Goal: Task Accomplishment & Management: Manage account settings

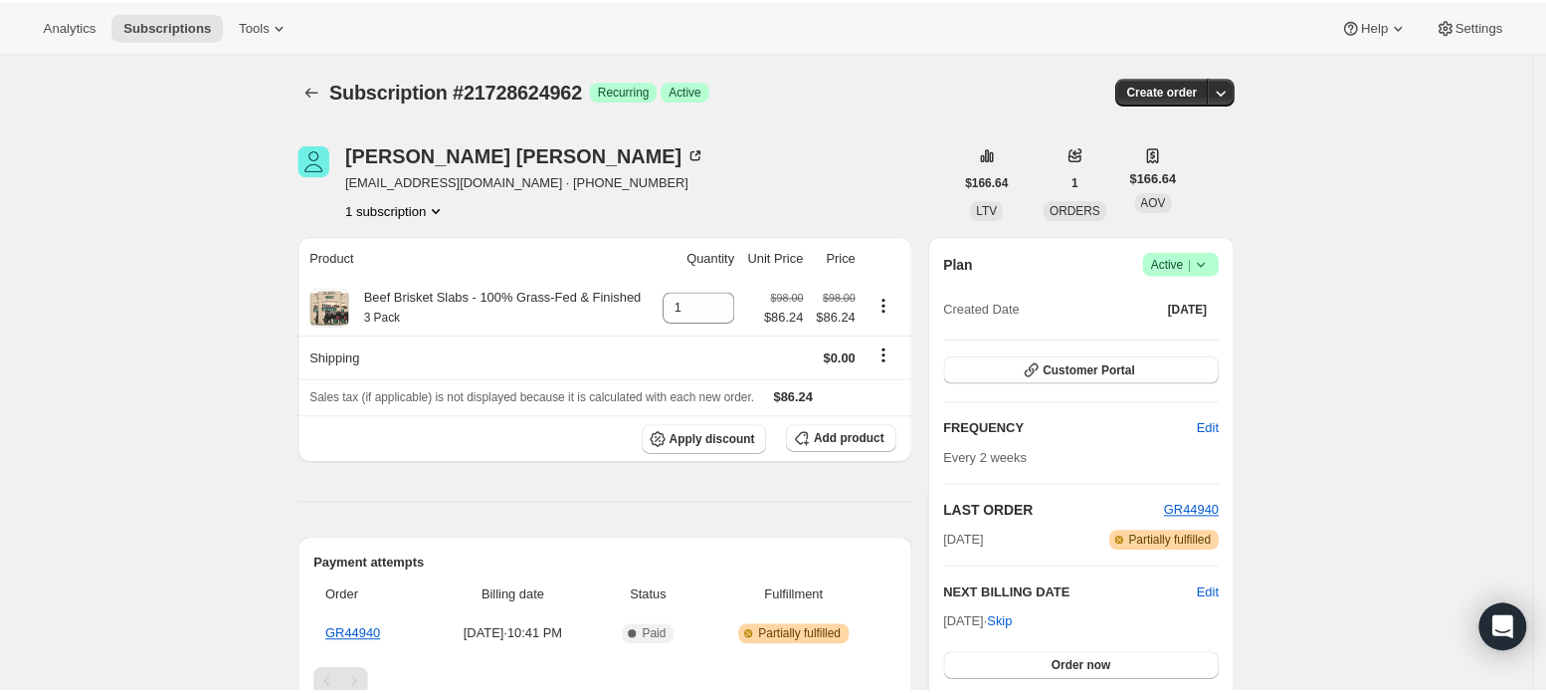
scroll to position [132, 0]
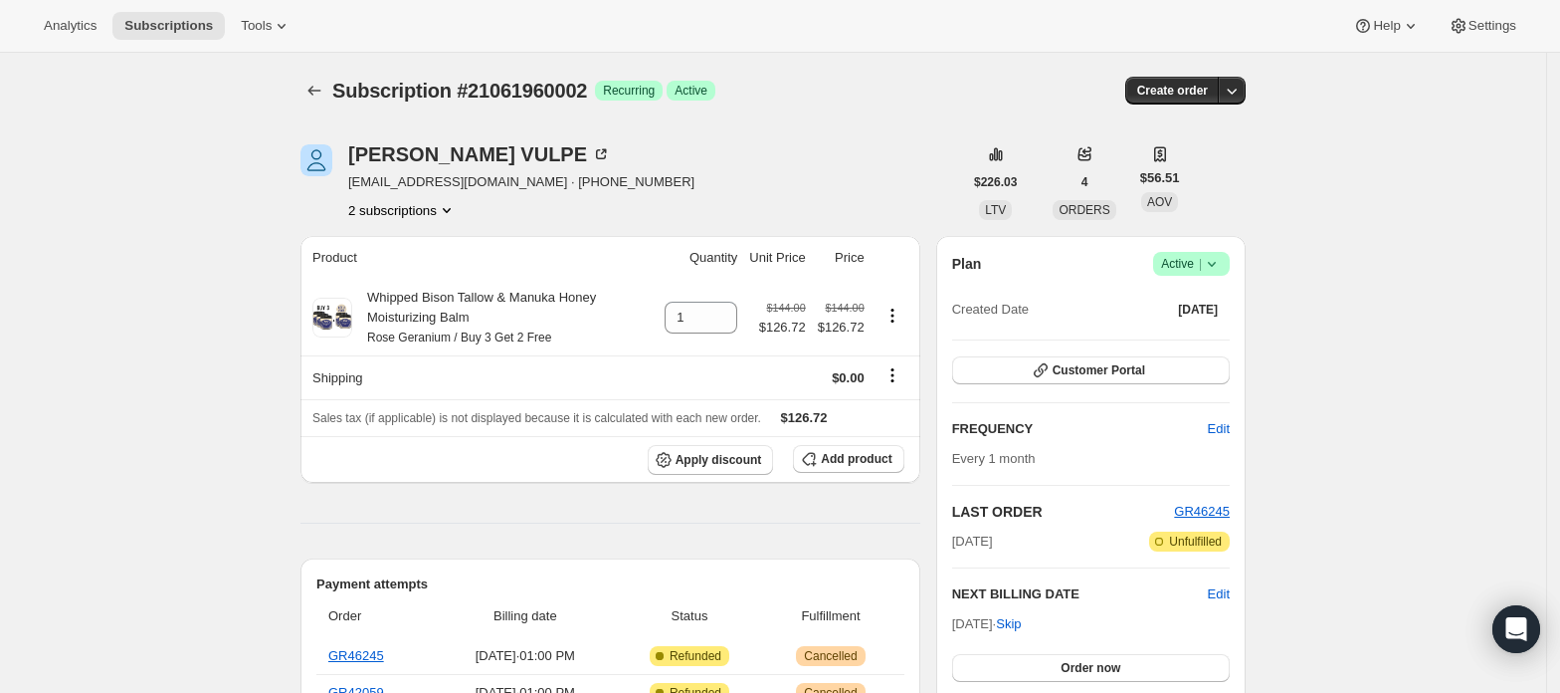
click at [372, 209] on button "2 subscriptions" at bounding box center [402, 210] width 108 height 20
click at [386, 240] on span "21061927234" at bounding box center [380, 247] width 80 height 15
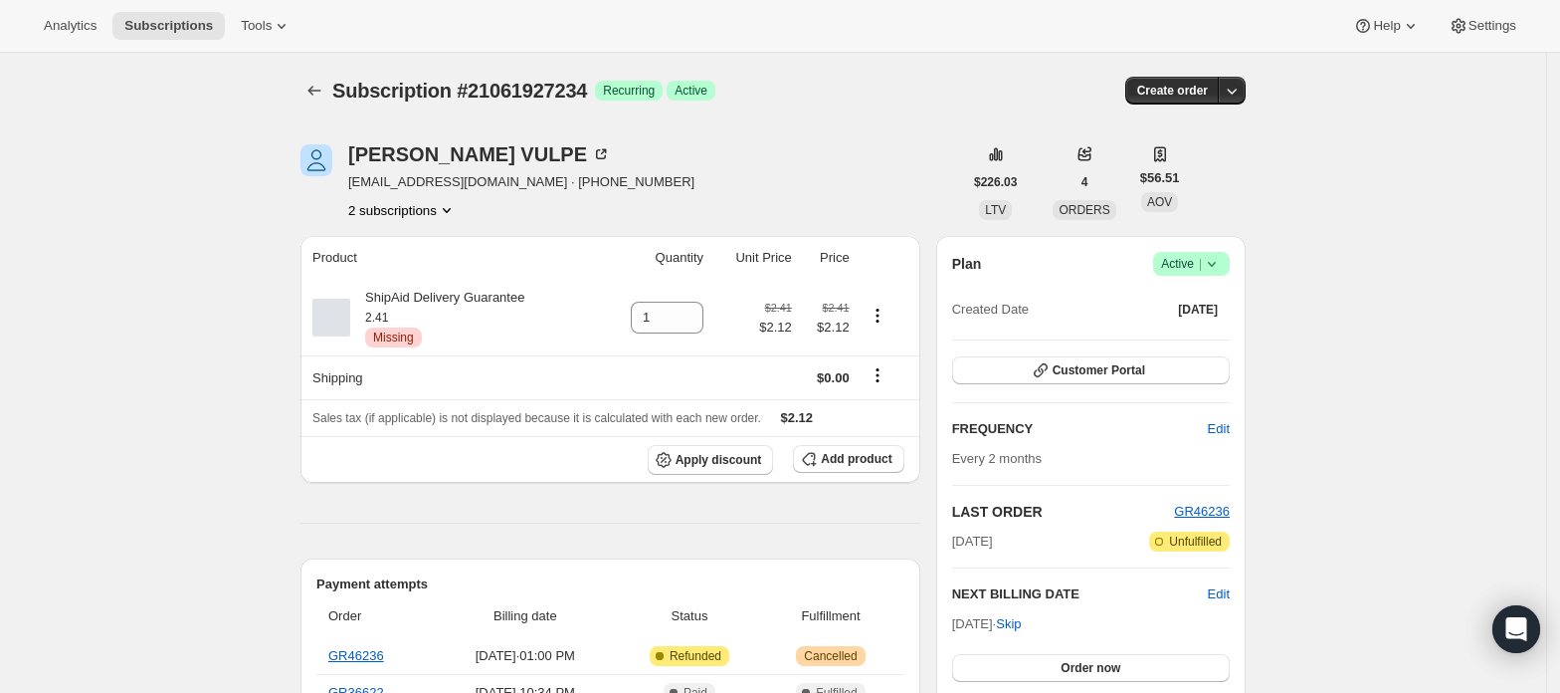
click at [399, 215] on button "2 subscriptions" at bounding box center [402, 210] width 108 height 20
click at [386, 274] on span "21061960002" at bounding box center [380, 281] width 80 height 15
